Goal: Consume media (video, audio)

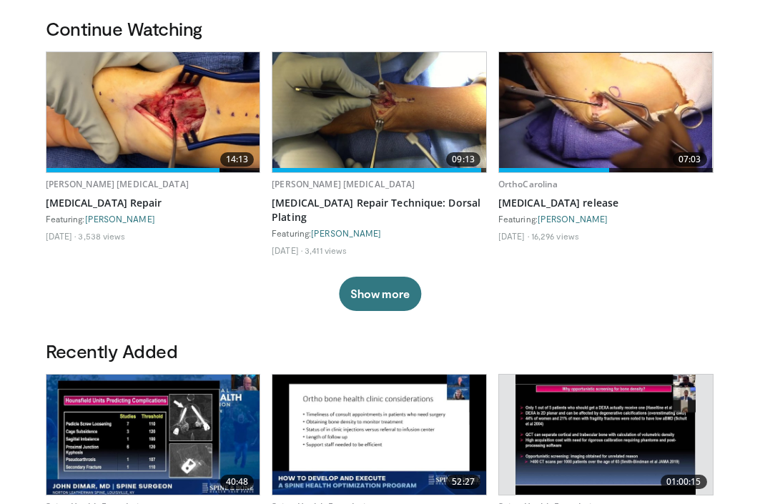
scroll to position [435, 0]
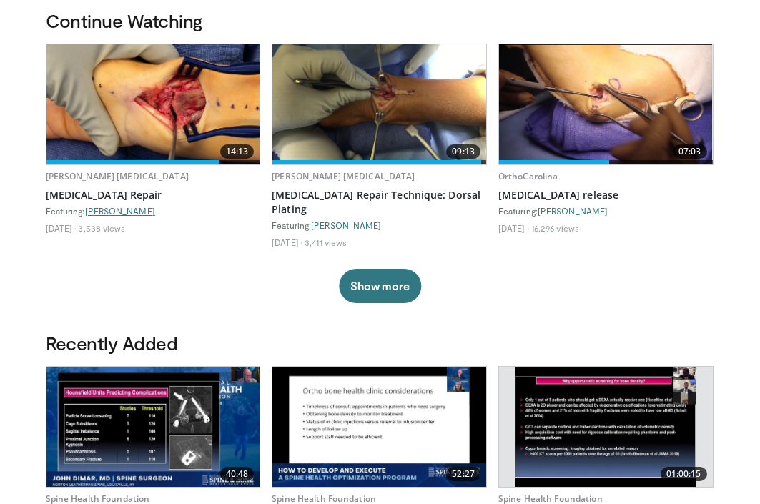
click at [104, 210] on link "[PERSON_NAME]" at bounding box center [120, 211] width 70 height 10
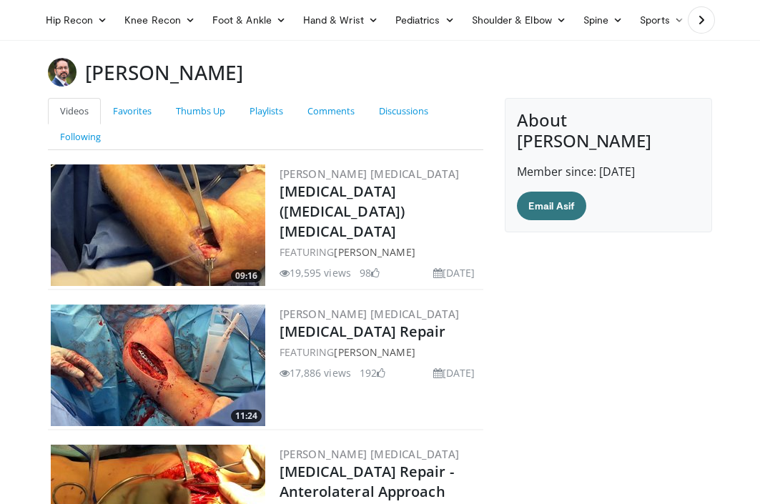
scroll to position [46, 0]
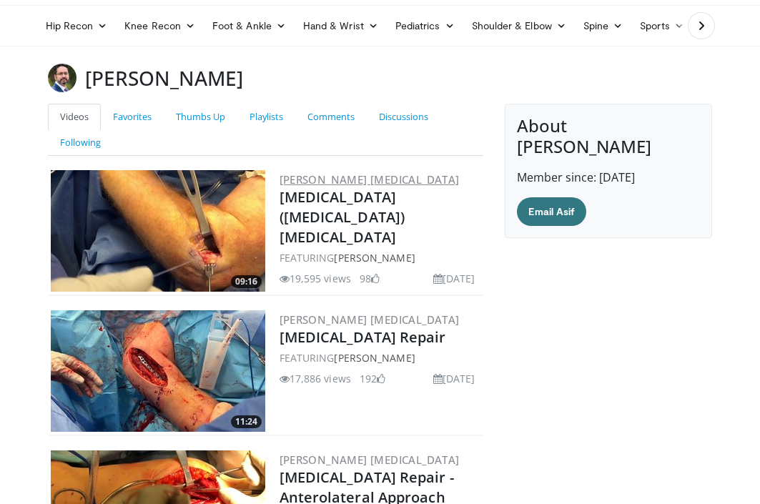
click at [370, 180] on link "[PERSON_NAME] [MEDICAL_DATA]" at bounding box center [370, 179] width 180 height 14
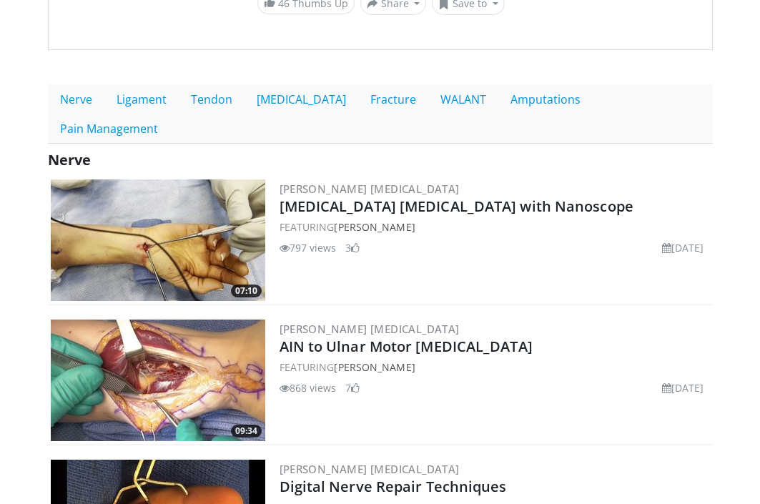
scroll to position [409, 0]
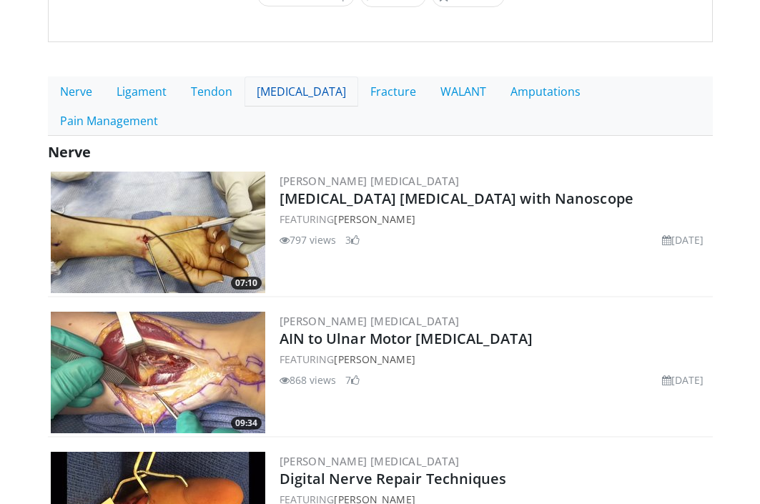
click at [280, 87] on link "Arthritis" at bounding box center [302, 92] width 114 height 30
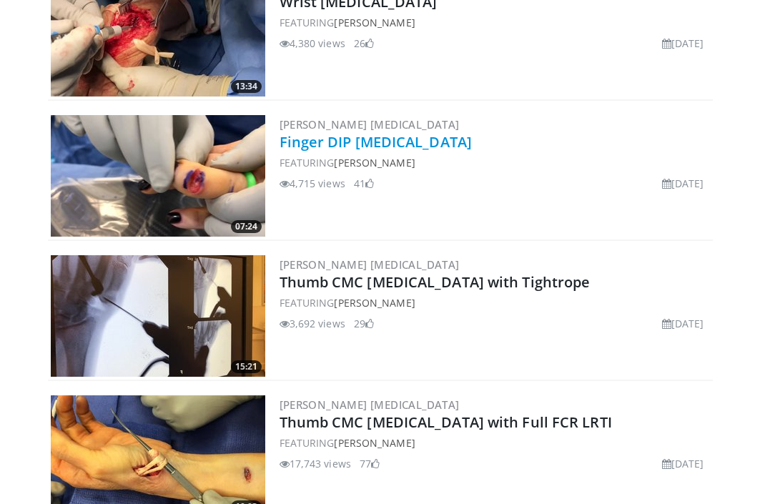
scroll to position [979, 0]
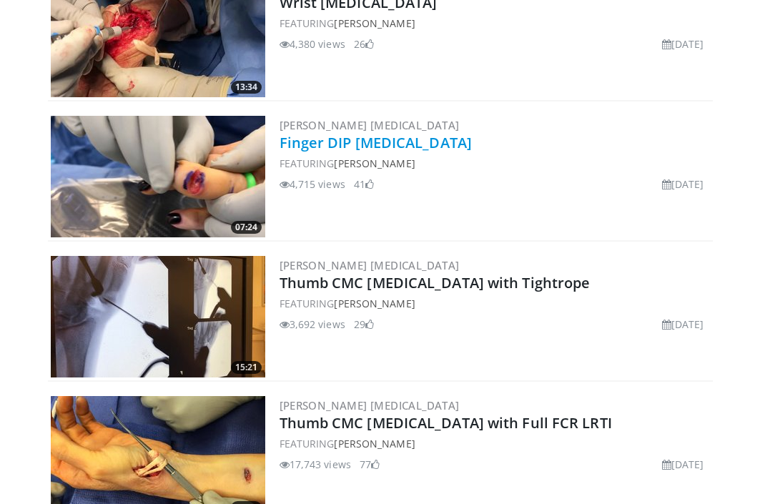
click at [387, 138] on link "Finger DIP [MEDICAL_DATA]" at bounding box center [376, 142] width 193 height 19
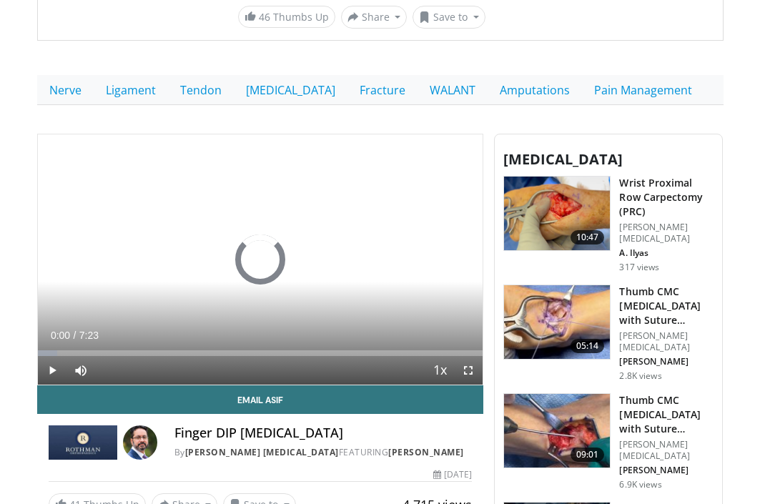
scroll to position [387, 0]
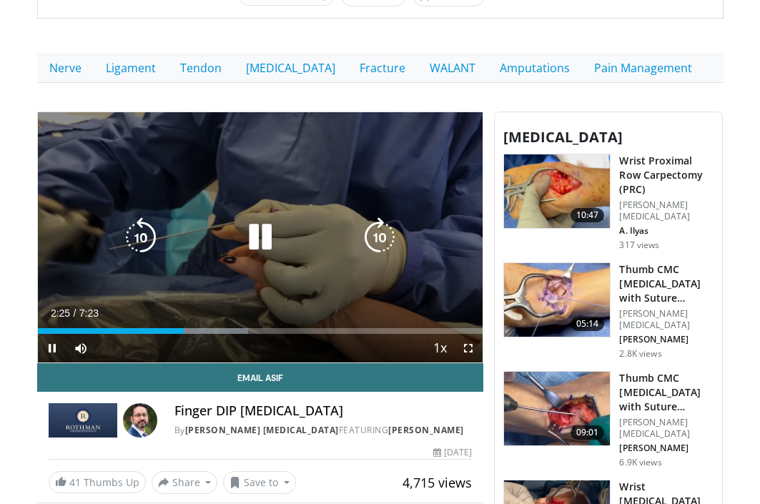
click at [259, 229] on icon "Video Player" at bounding box center [260, 237] width 40 height 40
